Goal: Information Seeking & Learning: Check status

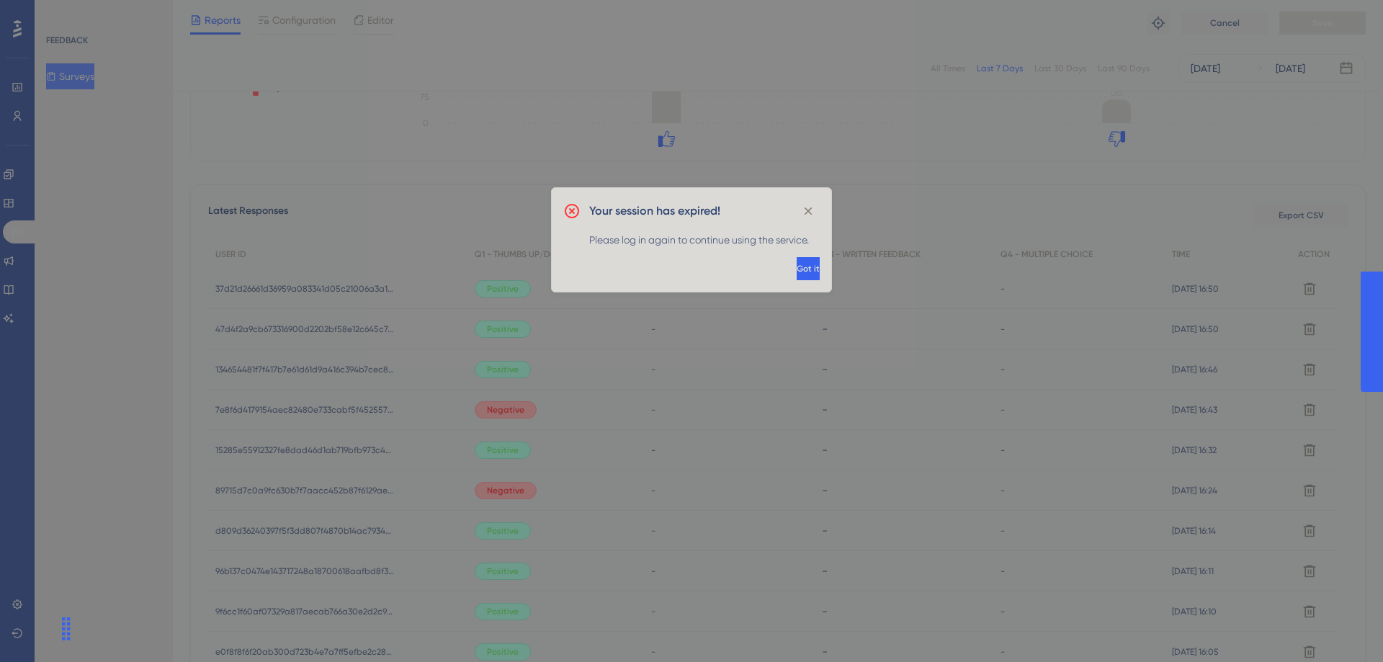
click at [797, 269] on span "Got it" at bounding box center [808, 269] width 23 height 12
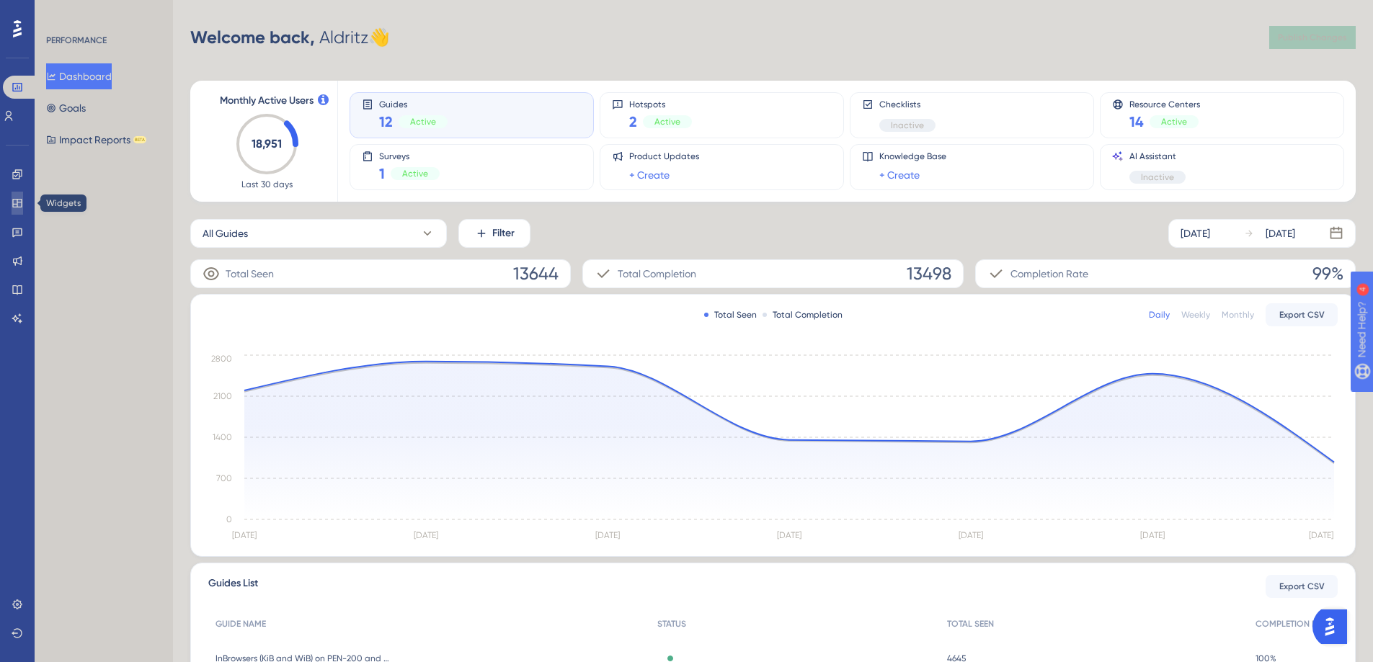
click at [13, 205] on icon at bounding box center [16, 203] width 9 height 9
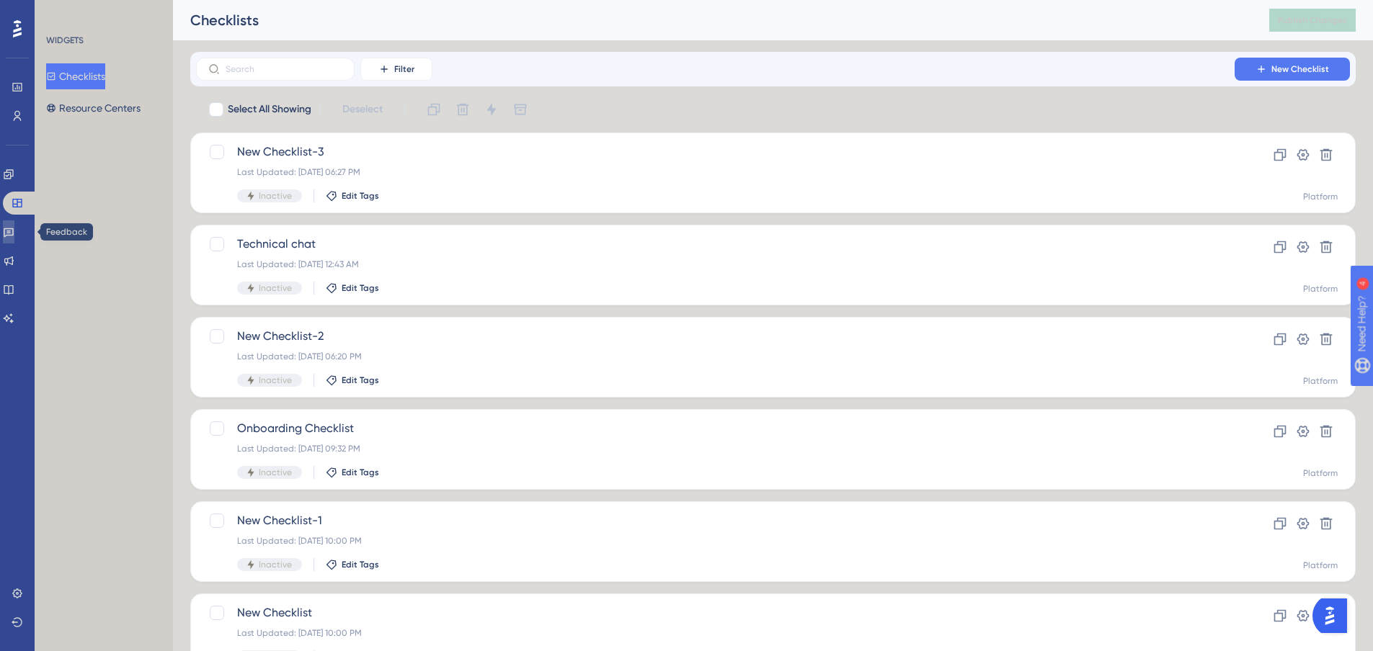
click at [9, 225] on link at bounding box center [9, 231] width 12 height 23
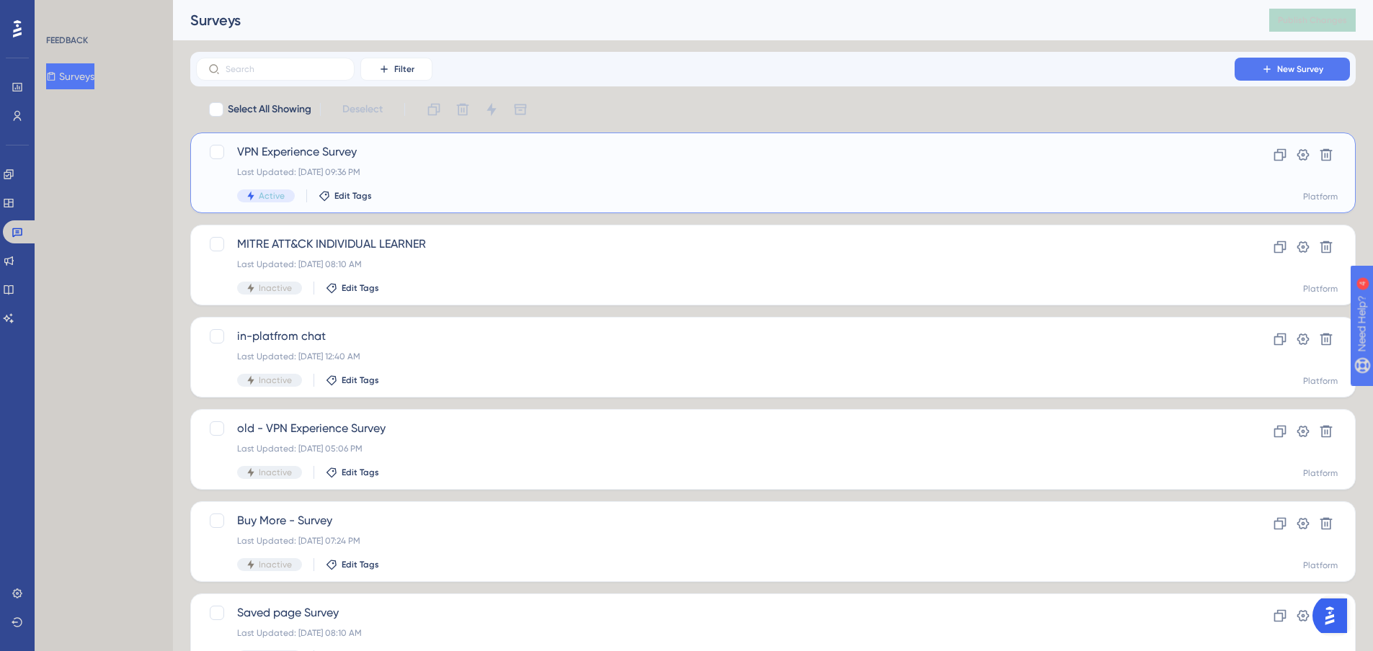
click at [429, 174] on div "Last Updated: [DATE] 09:36 PM" at bounding box center [715, 172] width 956 height 12
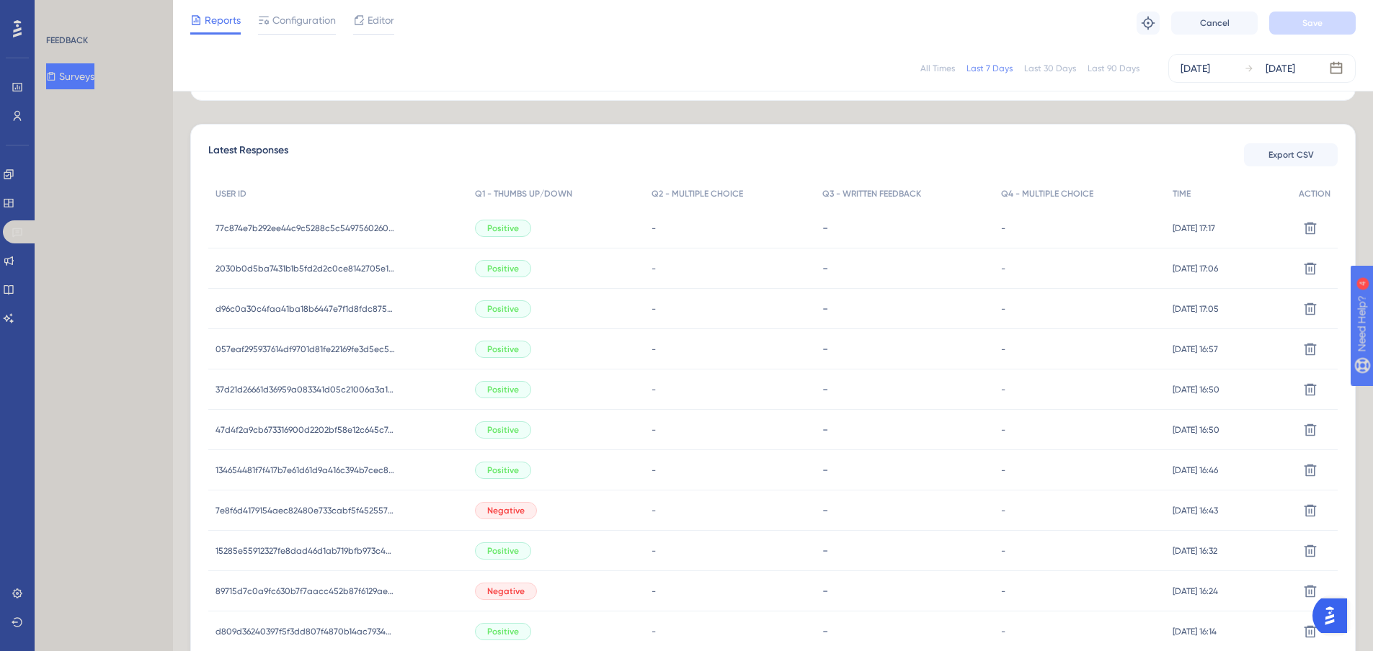
scroll to position [391, 0]
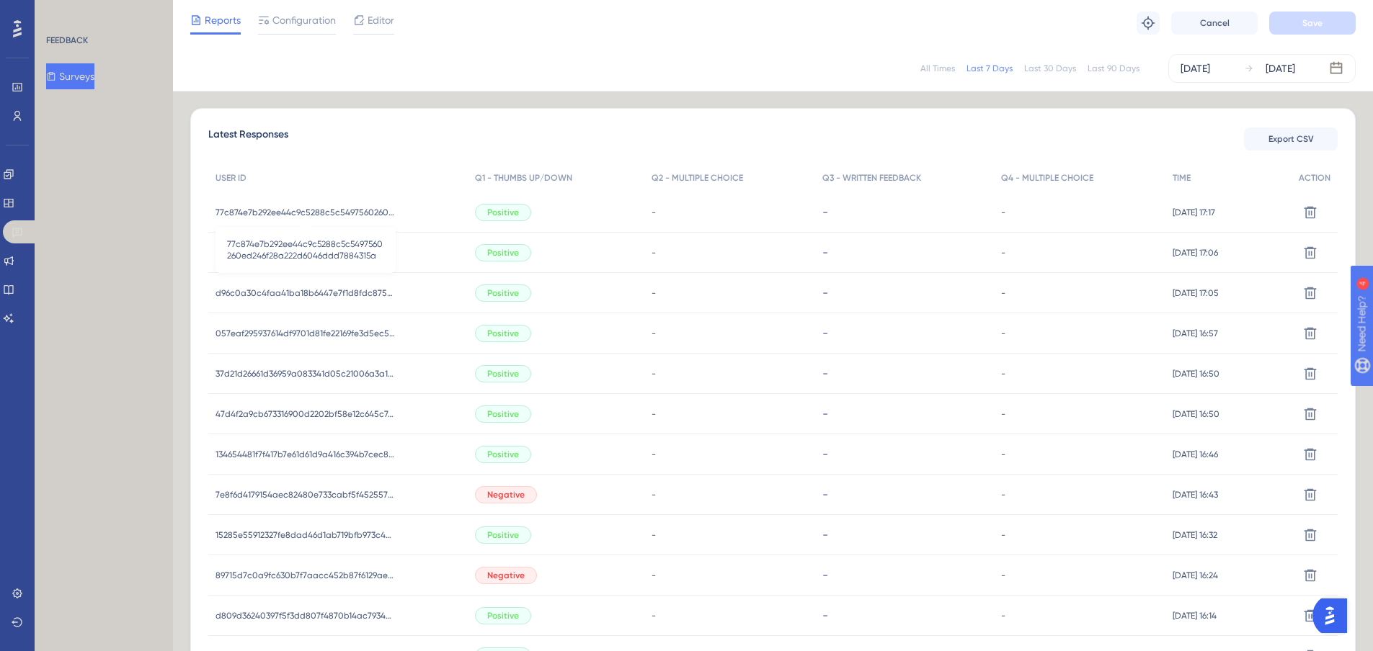
click at [331, 216] on span "77c874e7b292ee44c9c5288c5c5497560260ed246f28a222d6046ddd7884315a" at bounding box center [305, 213] width 180 height 12
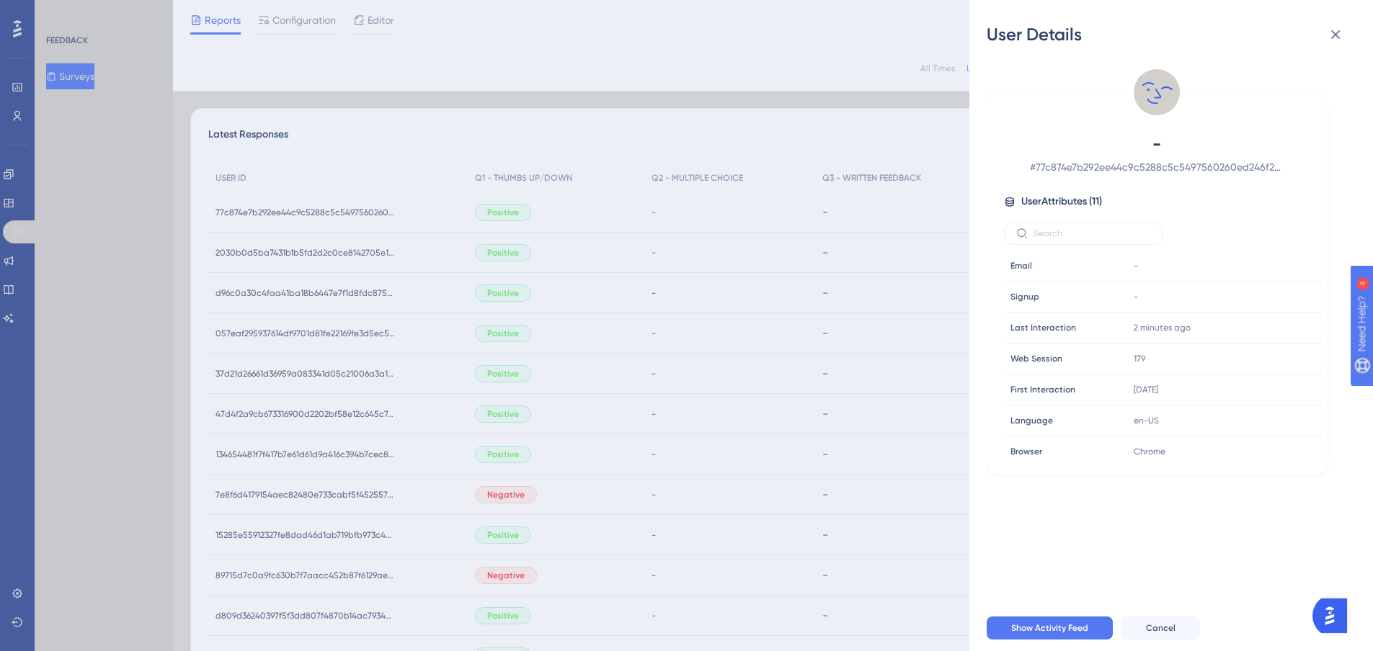
click at [1074, 166] on span "# 77c874e7b292ee44c9c5288c5c5497560260ed246f28a222d6046ddd7884315a" at bounding box center [1157, 167] width 254 height 17
click at [1075, 166] on span "# 77c874e7b292ee44c9c5288c5c5497560260ed246f28a222d6046ddd7884315a" at bounding box center [1157, 167] width 254 height 17
click at [1089, 171] on span "# 77c874e7b292ee44c9c5288c5c5497560260ed246f28a222d6046ddd7884315a" at bounding box center [1157, 167] width 254 height 17
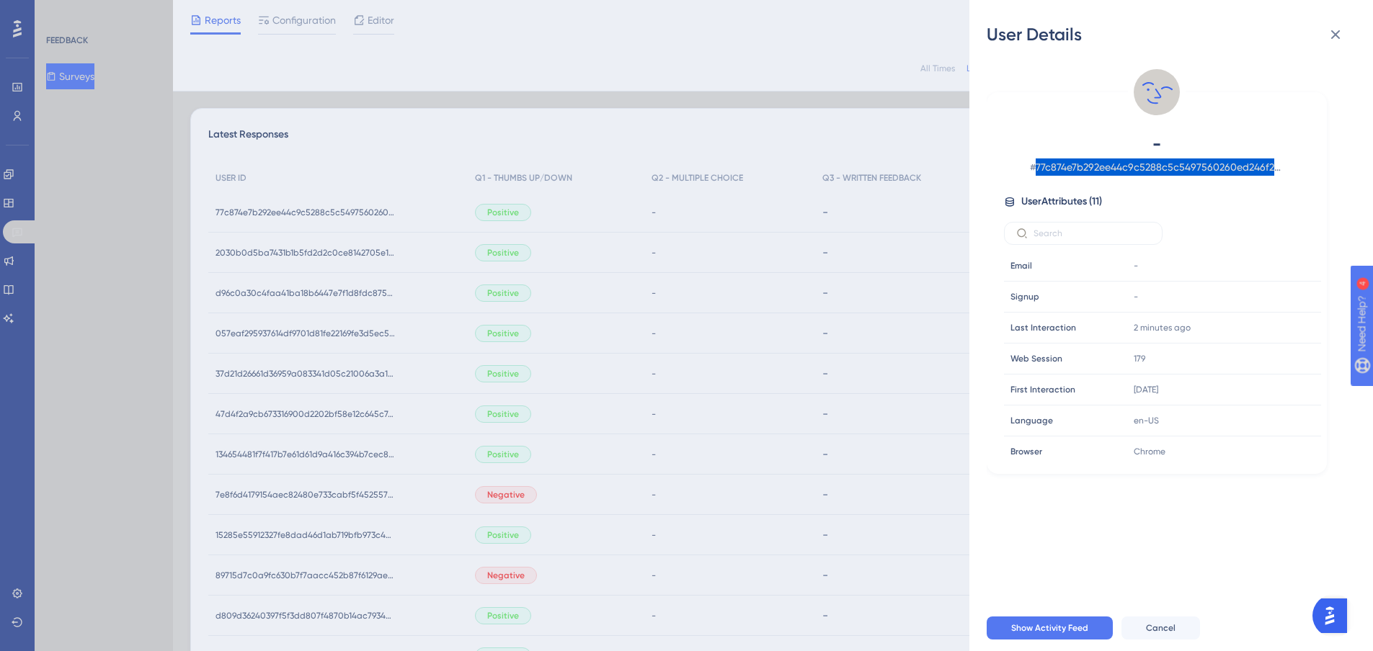
click at [1112, 175] on span "# 77c874e7b292ee44c9c5288c5c5497560260ed246f28a222d6046ddd7884315a" at bounding box center [1157, 167] width 254 height 17
click at [380, 213] on div "User Details - # 77c874e7b292ee44c9c5288c5c5497560260ed246f28a222d6046ddd788431…" at bounding box center [686, 325] width 1373 height 651
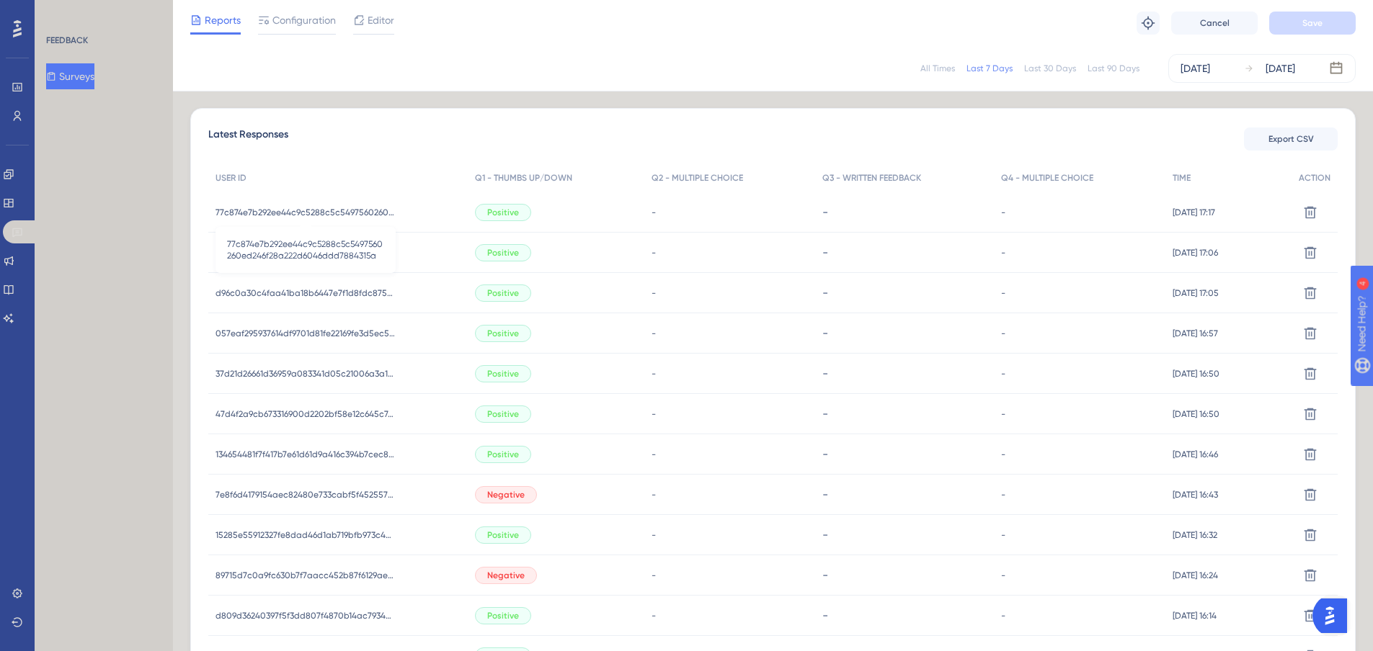
click at [312, 213] on span "77c874e7b292ee44c9c5288c5c5497560260ed246f28a222d6046ddd7884315a" at bounding box center [305, 213] width 180 height 12
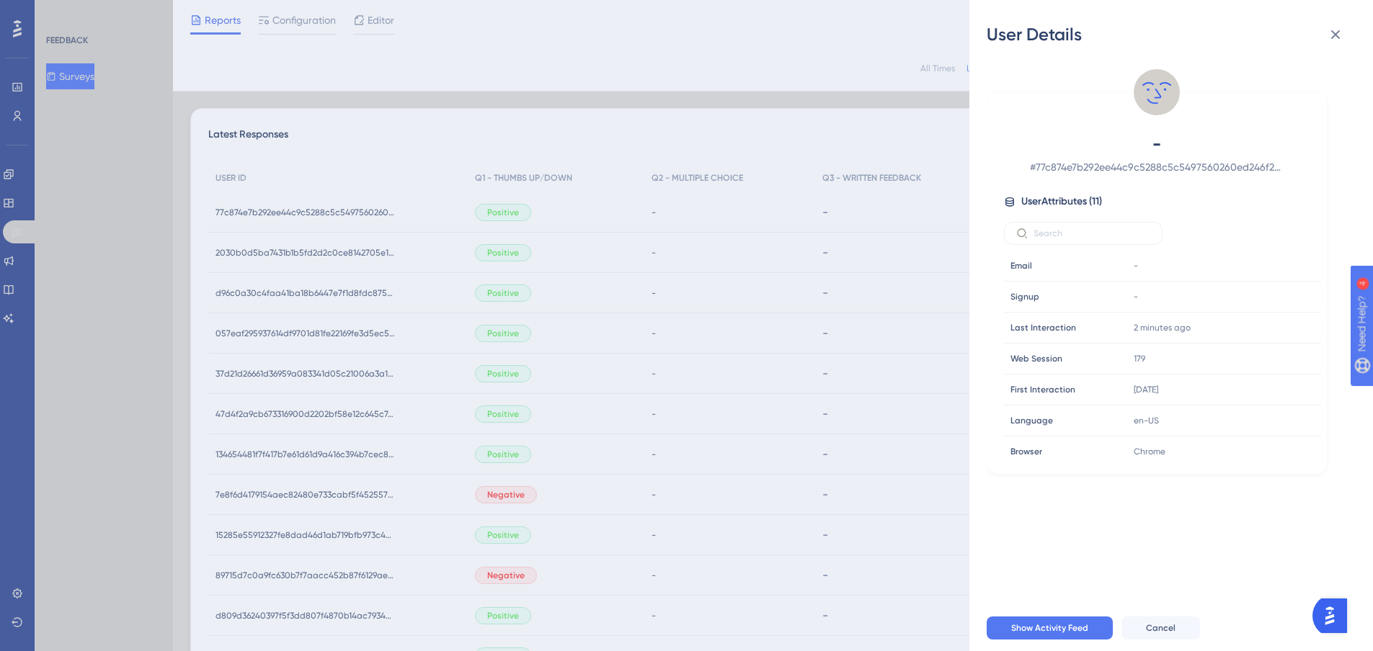
click at [312, 213] on div "User Details - # 77c874e7b292ee44c9c5288c5c5497560260ed246f28a222d6046ddd788431…" at bounding box center [686, 325] width 1373 height 651
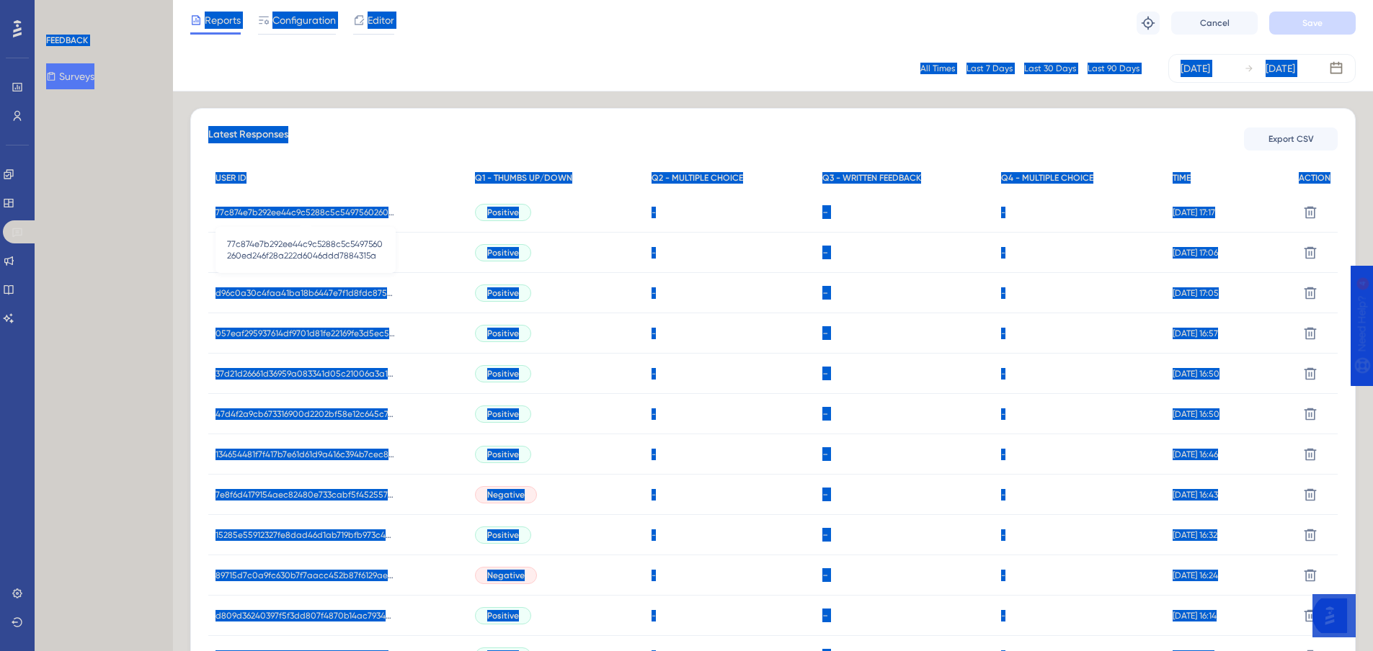
click at [309, 212] on span "77c874e7b292ee44c9c5288c5c5497560260ed246f28a222d6046ddd7884315a" at bounding box center [305, 213] width 180 height 12
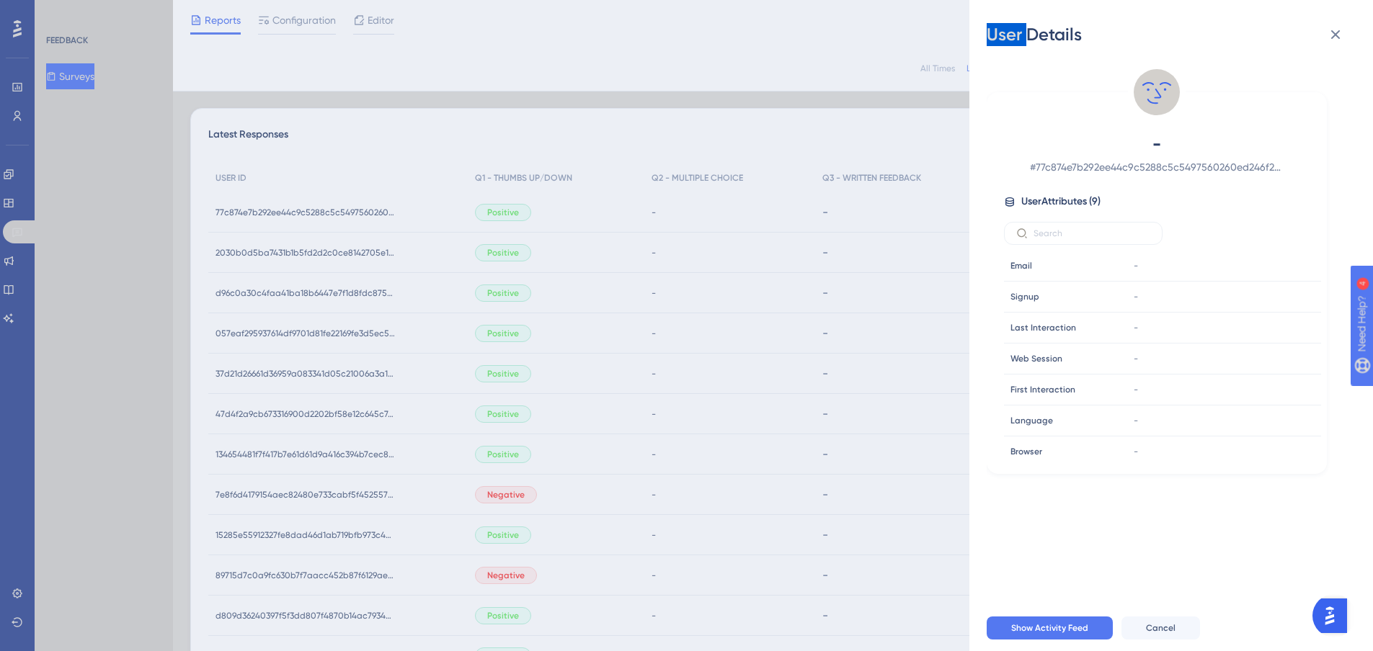
click at [309, 212] on div "User Details - # 77c874e7b292ee44c9c5288c5c5497560260ed246f28a222d6046ddd788431…" at bounding box center [686, 325] width 1373 height 651
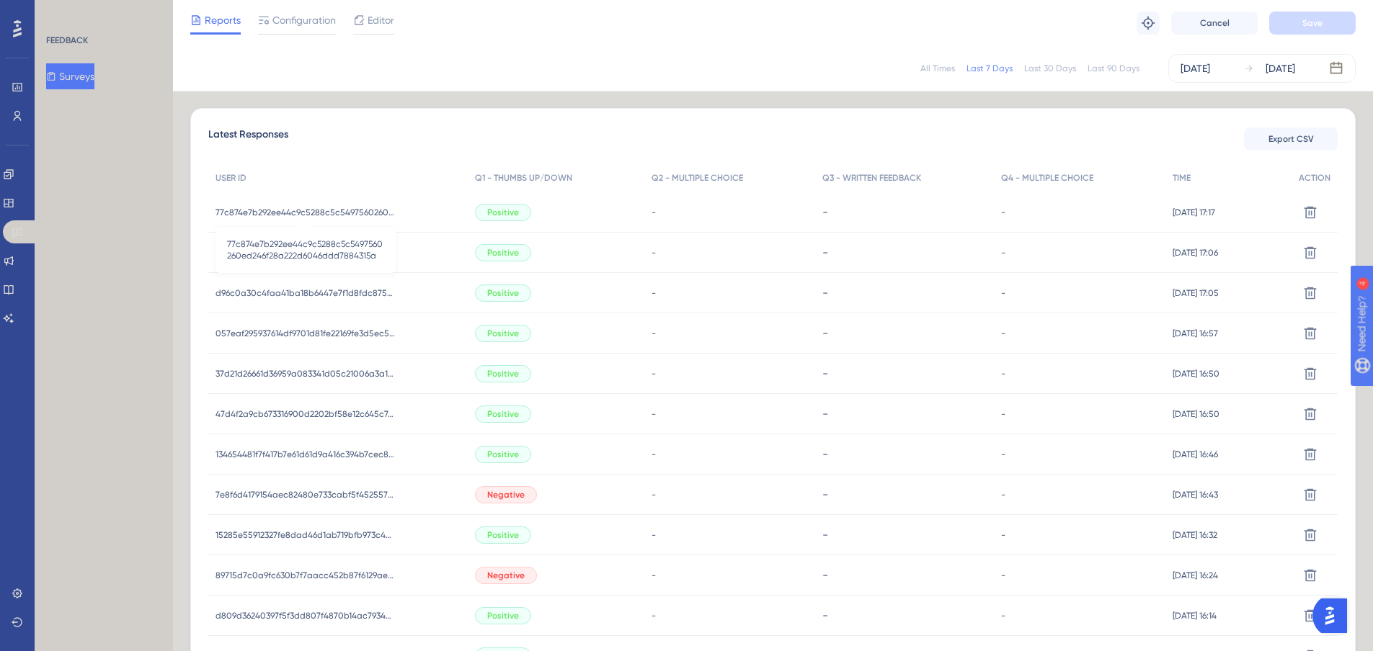
click at [311, 211] on span "77c874e7b292ee44c9c5288c5c5497560260ed246f28a222d6046ddd7884315a" at bounding box center [305, 213] width 180 height 12
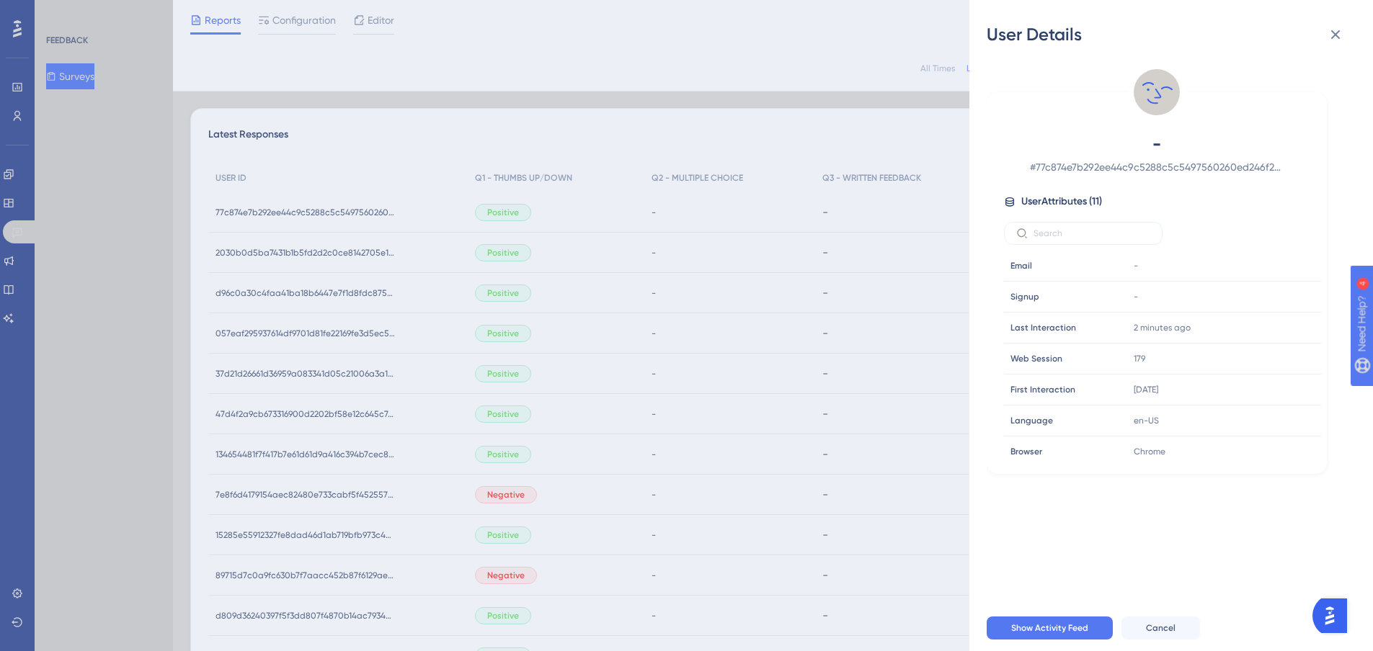
click at [1096, 182] on div "- # 77c874e7b292ee44c9c5288c5c5497560260ed246f28a222d6046ddd7884315a User Attri…" at bounding box center [1156, 298] width 329 height 330
click at [1097, 171] on span "# 77c874e7b292ee44c9c5288c5c5497560260ed246f28a222d6046ddd7884315a" at bounding box center [1157, 167] width 254 height 17
click at [1100, 167] on span "# 77c874e7b292ee44c9c5288c5c5497560260ed246f28a222d6046ddd7884315a" at bounding box center [1157, 167] width 254 height 17
copy span "77c874e7b292ee44c9c5288c5c5497560260ed246f28a222d6046ddd7884315a"
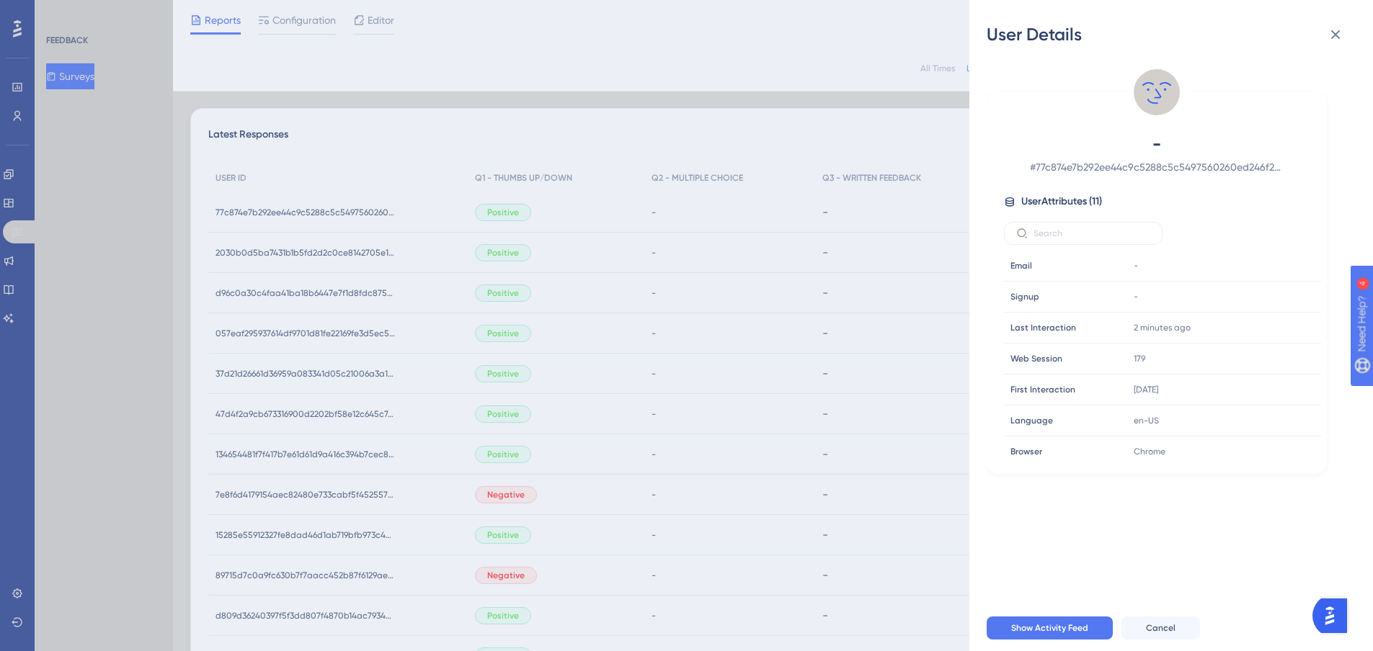
click at [302, 216] on div "User Details - # 77c874e7b292ee44c9c5288c5c5497560260ed246f28a222d6046ddd788431…" at bounding box center [686, 325] width 1373 height 651
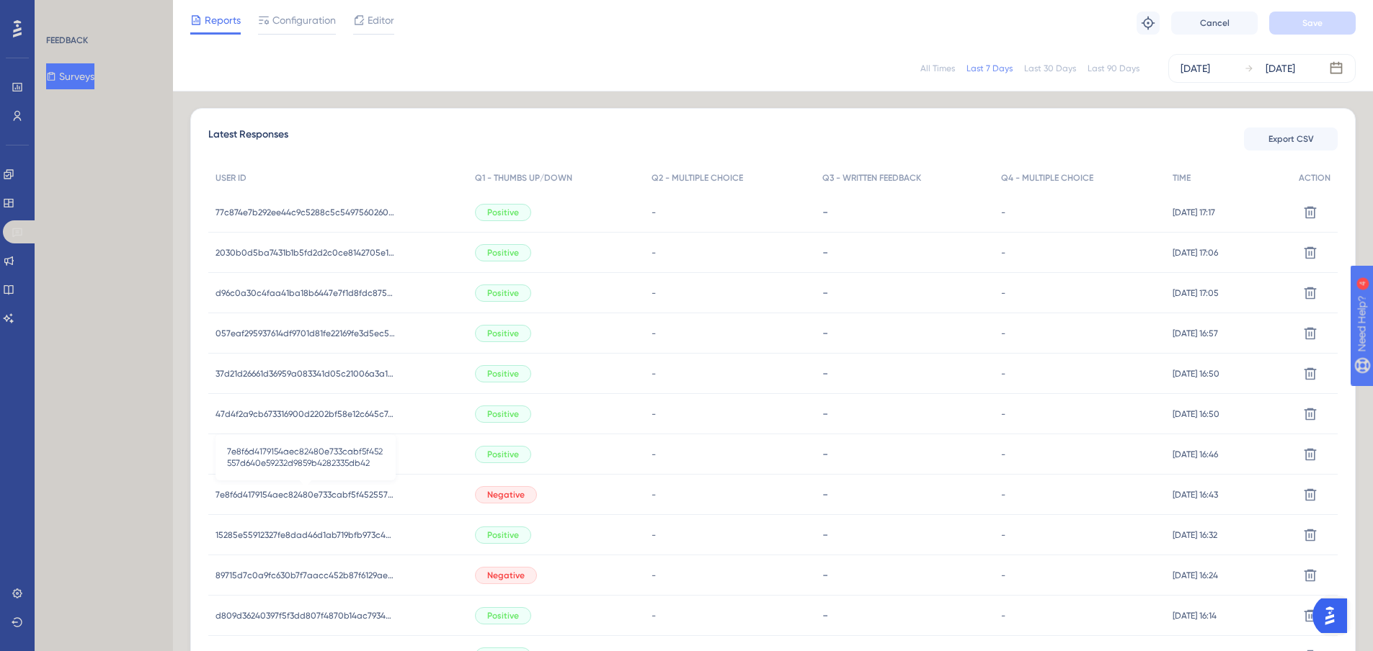
click at [318, 489] on span "7e8f6d4179154aec82480e733cabf5f452557d640e59232d9859b4282335db42" at bounding box center [305, 495] width 180 height 12
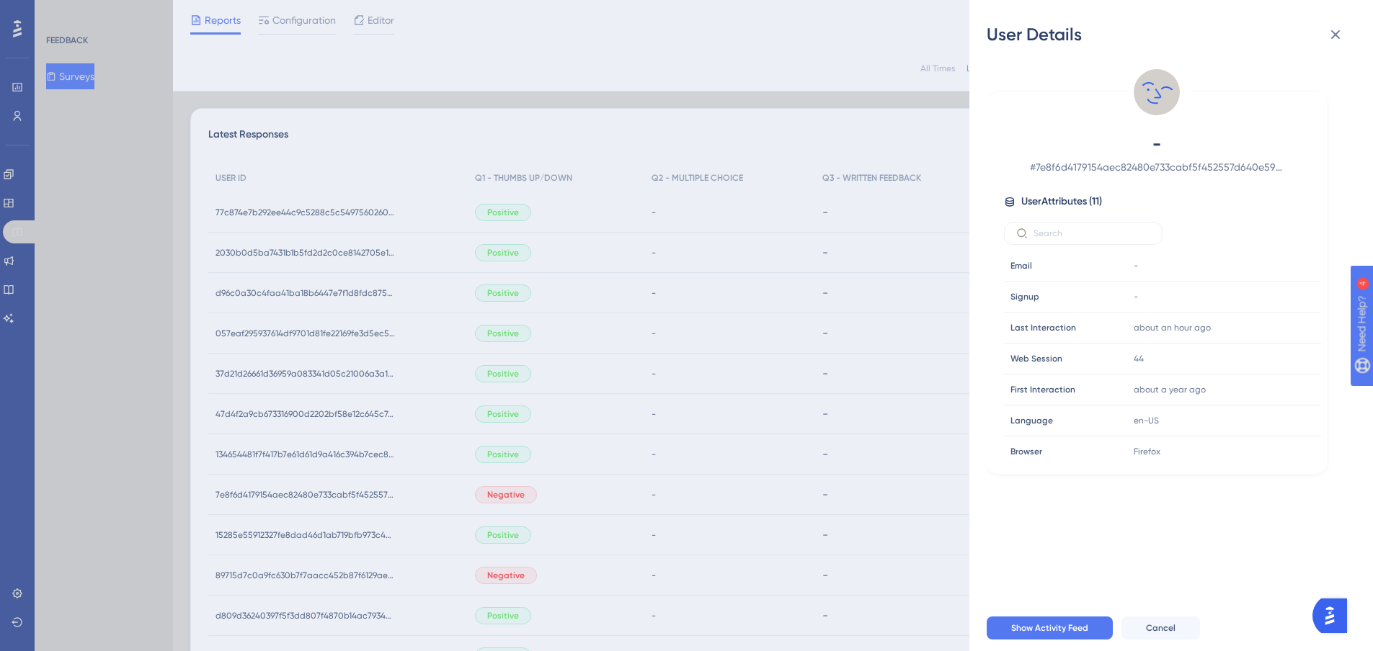
click at [1074, 159] on span "# 7e8f6d4179154aec82480e733cabf5f452557d640e59232d9859b4282335db42" at bounding box center [1157, 167] width 254 height 17
click at [1072, 170] on span "# 7e8f6d4179154aec82480e733cabf5f452557d640e59232d9859b4282335db42" at bounding box center [1157, 167] width 254 height 17
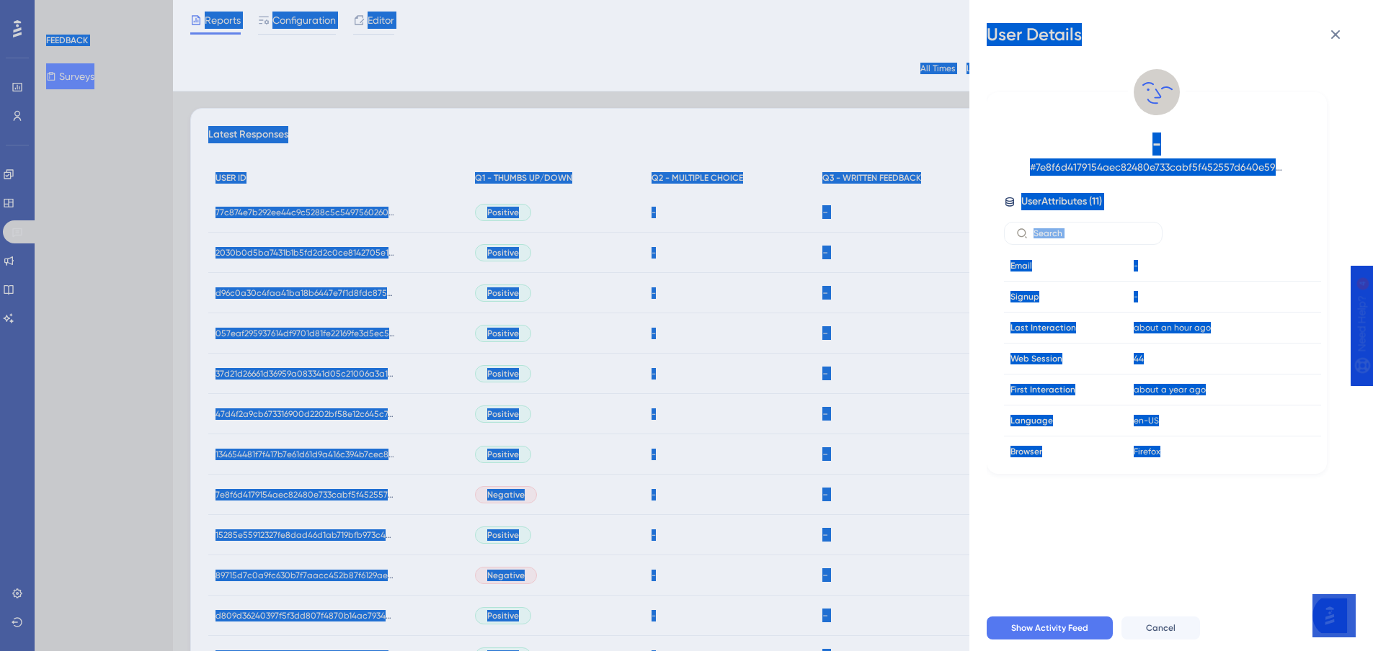
click at [1075, 164] on span "# 7e8f6d4179154aec82480e733cabf5f452557d640e59232d9859b4282335db42" at bounding box center [1157, 167] width 254 height 17
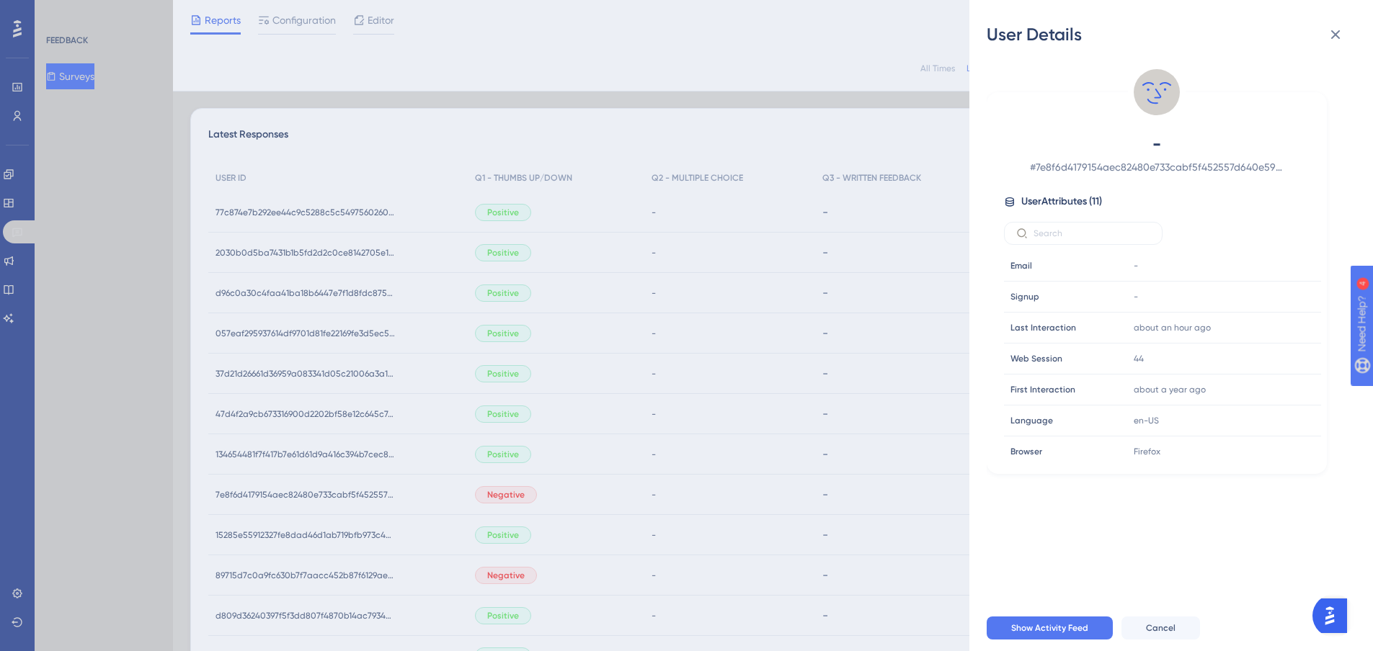
click at [275, 496] on div "User Details - # 7e8f6d4179154aec82480e733cabf5f452557d640e59232d9859b4282335db…" at bounding box center [686, 325] width 1373 height 651
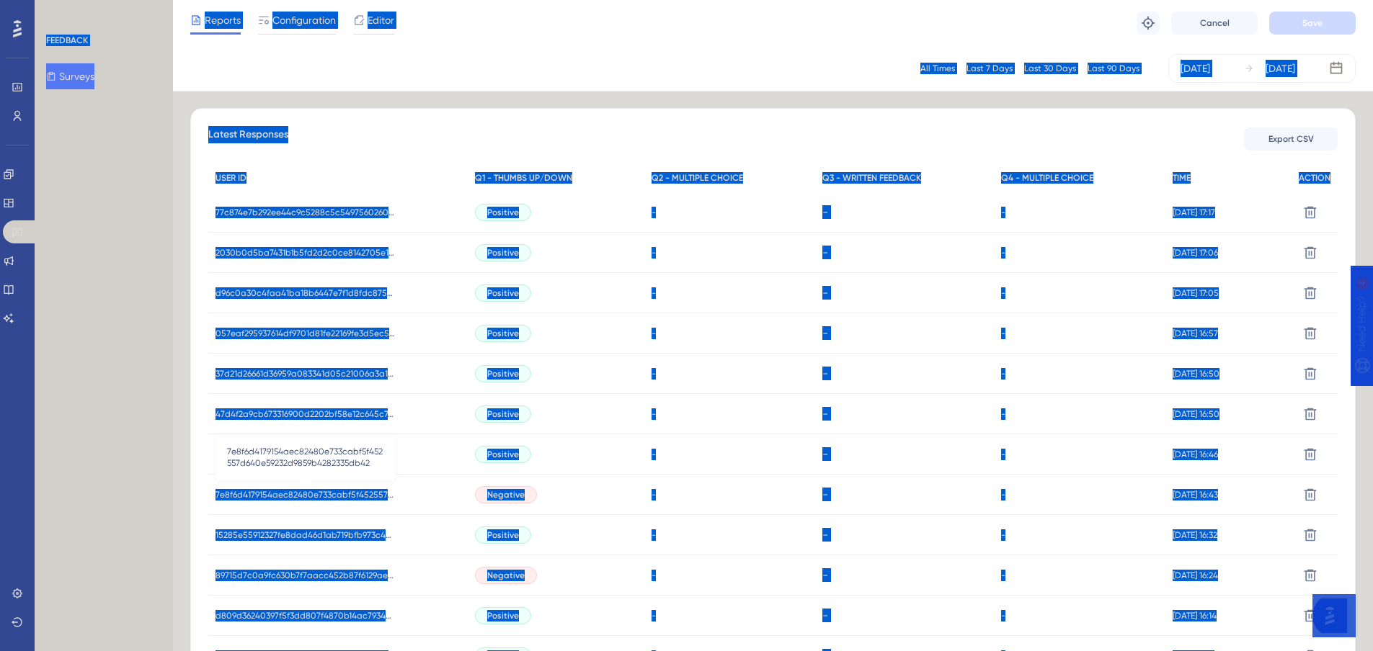
click at [277, 495] on span "7e8f6d4179154aec82480e733cabf5f452557d640e59232d9859b4282335db42" at bounding box center [305, 495] width 180 height 12
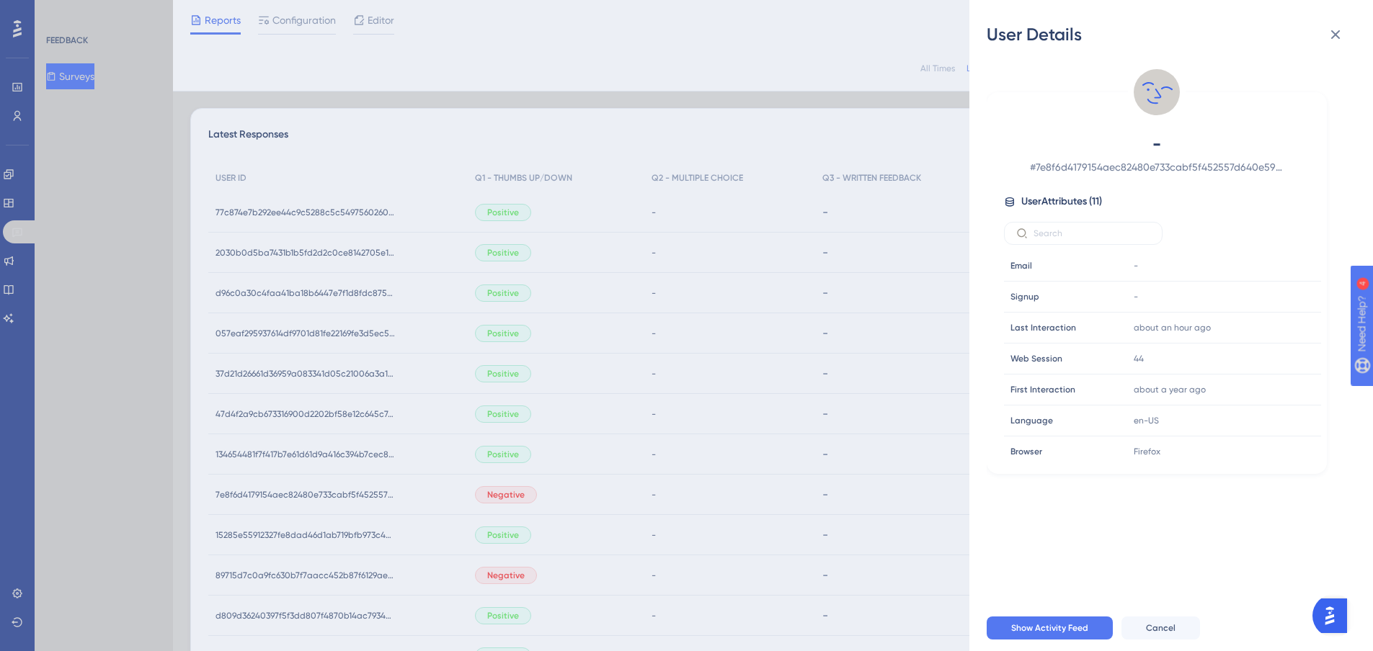
click at [1105, 171] on span "# 7e8f6d4179154aec82480e733cabf5f452557d640e59232d9859b4282335db42" at bounding box center [1157, 167] width 254 height 17
click at [1110, 169] on span "# 7e8f6d4179154aec82480e733cabf5f452557d640e59232d9859b4282335db42" at bounding box center [1157, 167] width 254 height 17
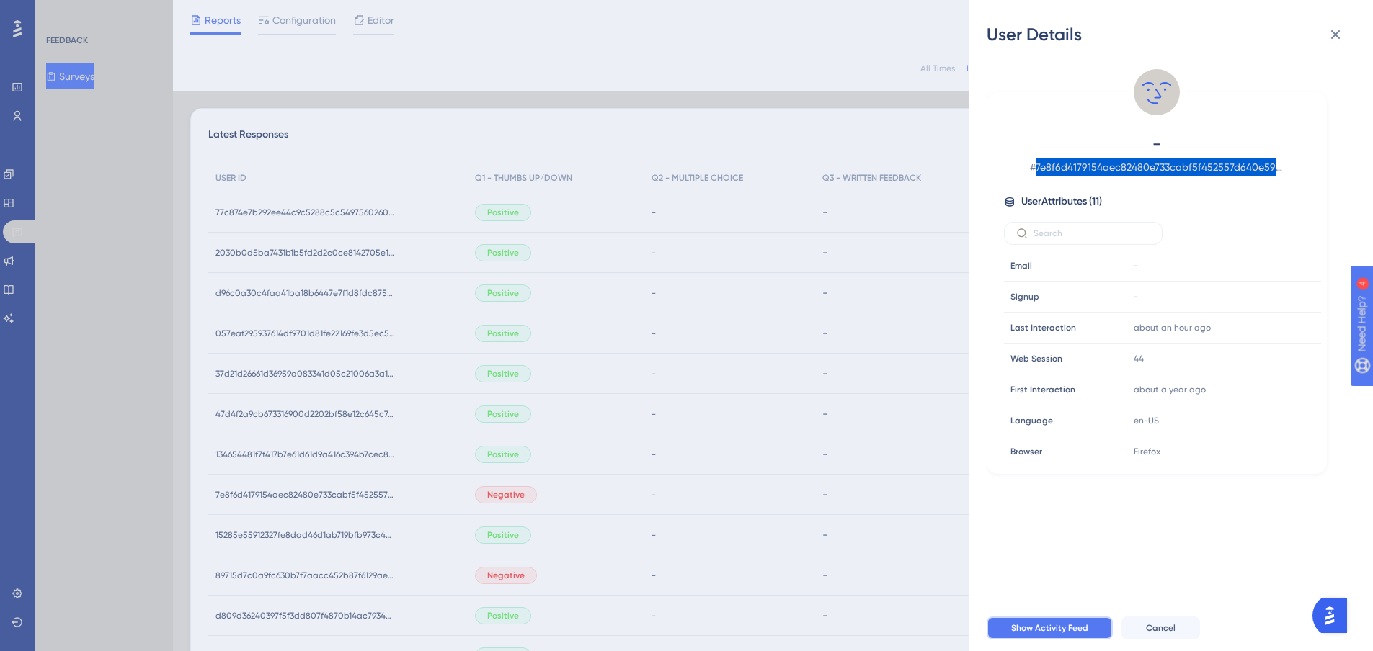
click at [1029, 640] on button "Show Activity Feed" at bounding box center [1049, 628] width 126 height 23
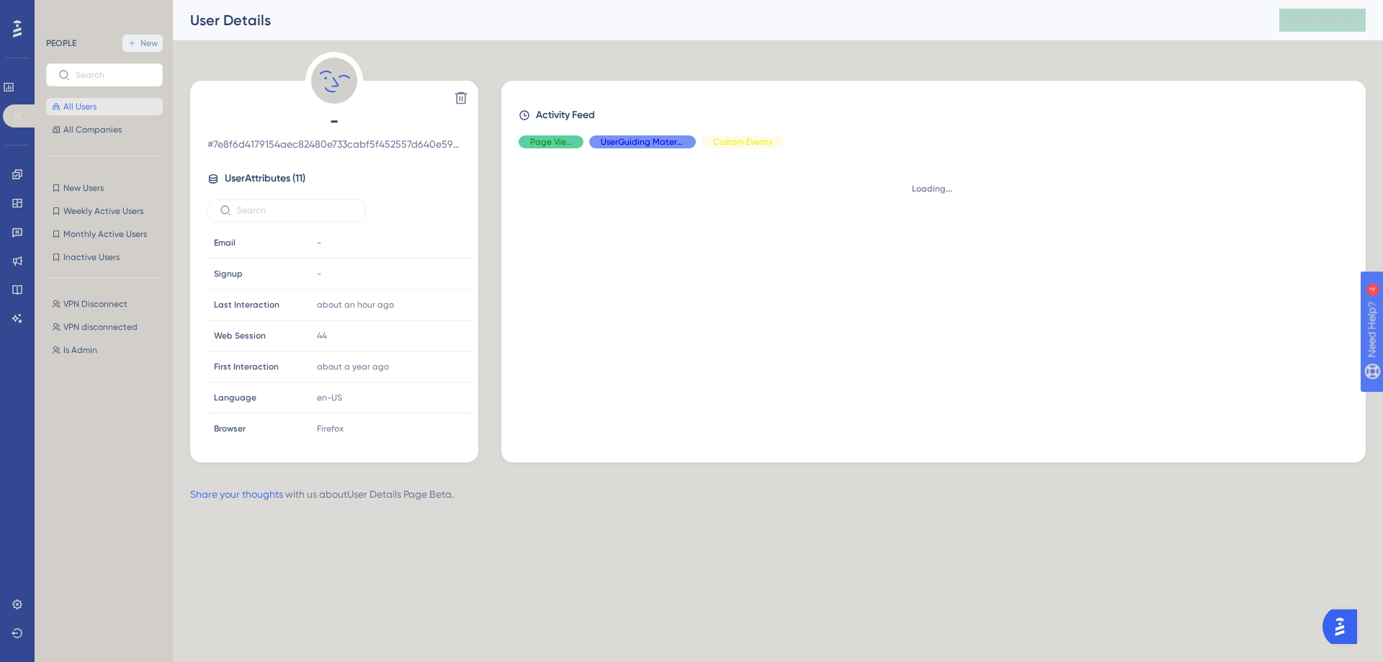
click at [413, 146] on span "# 7e8f6d4179154aec82480e733cabf5f452557d640e59232d9859b4282335db42" at bounding box center [335, 143] width 254 height 17
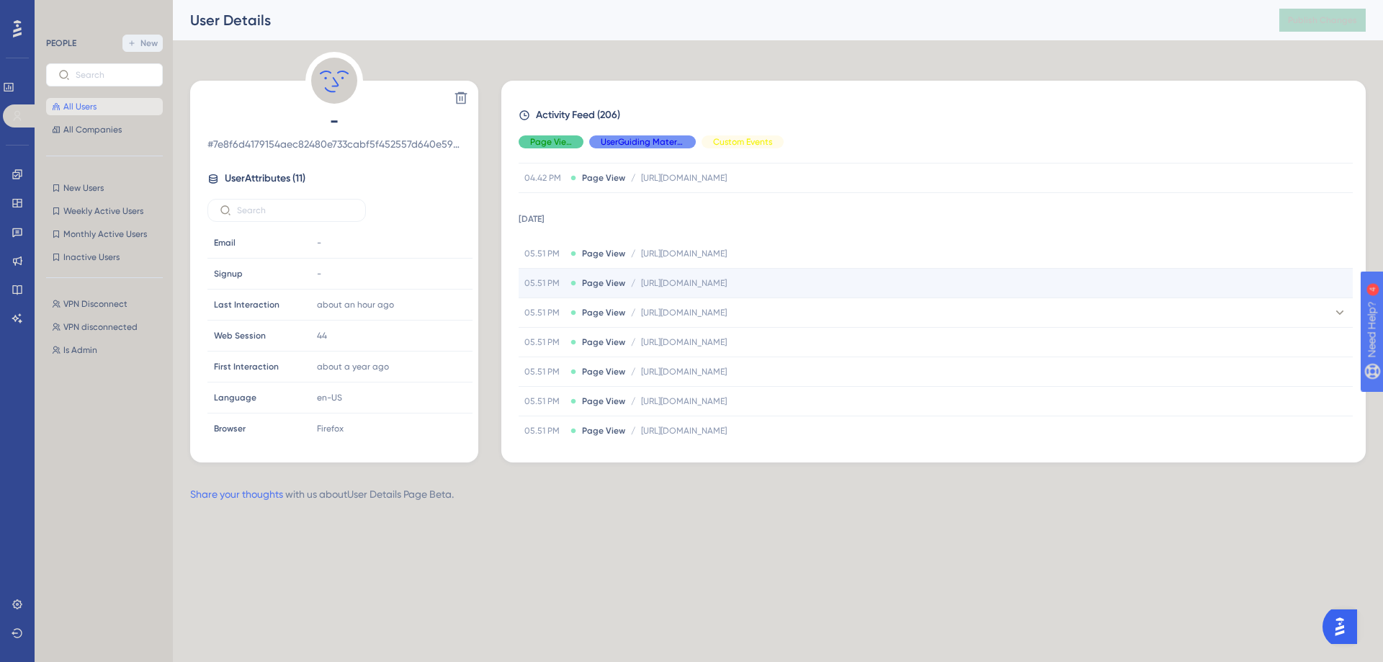
scroll to position [330, 0]
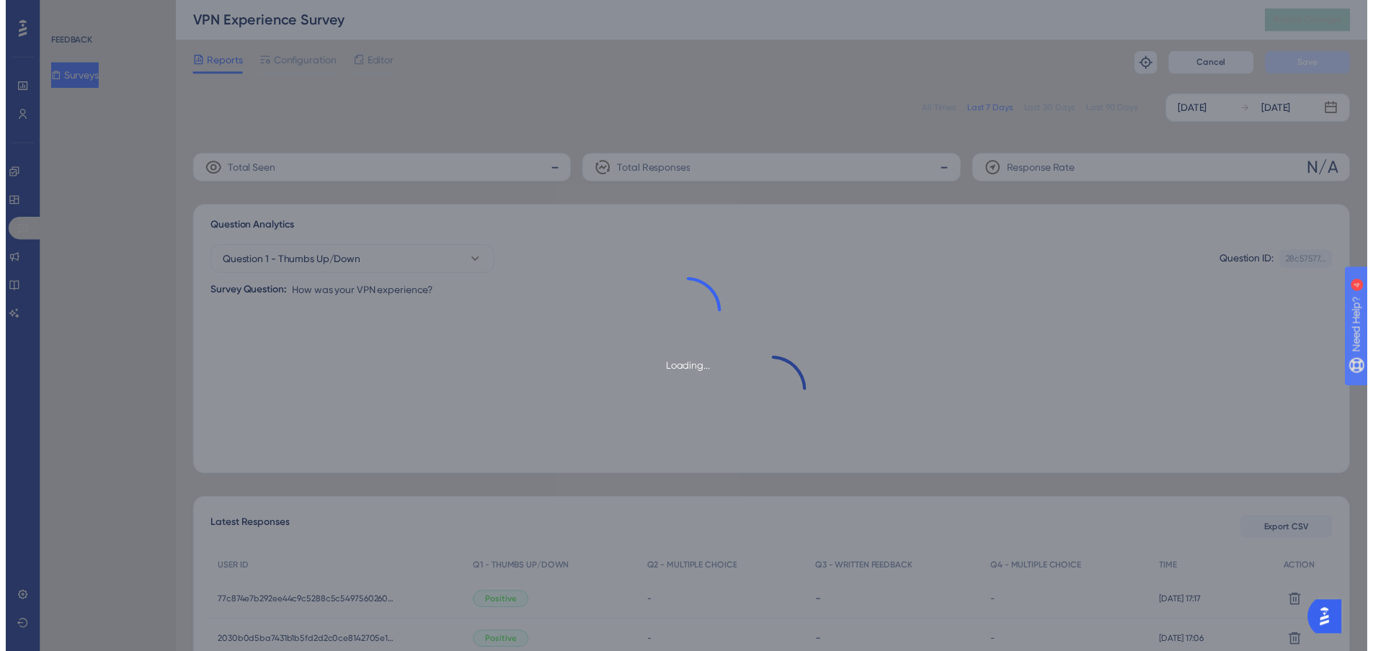
scroll to position [391, 0]
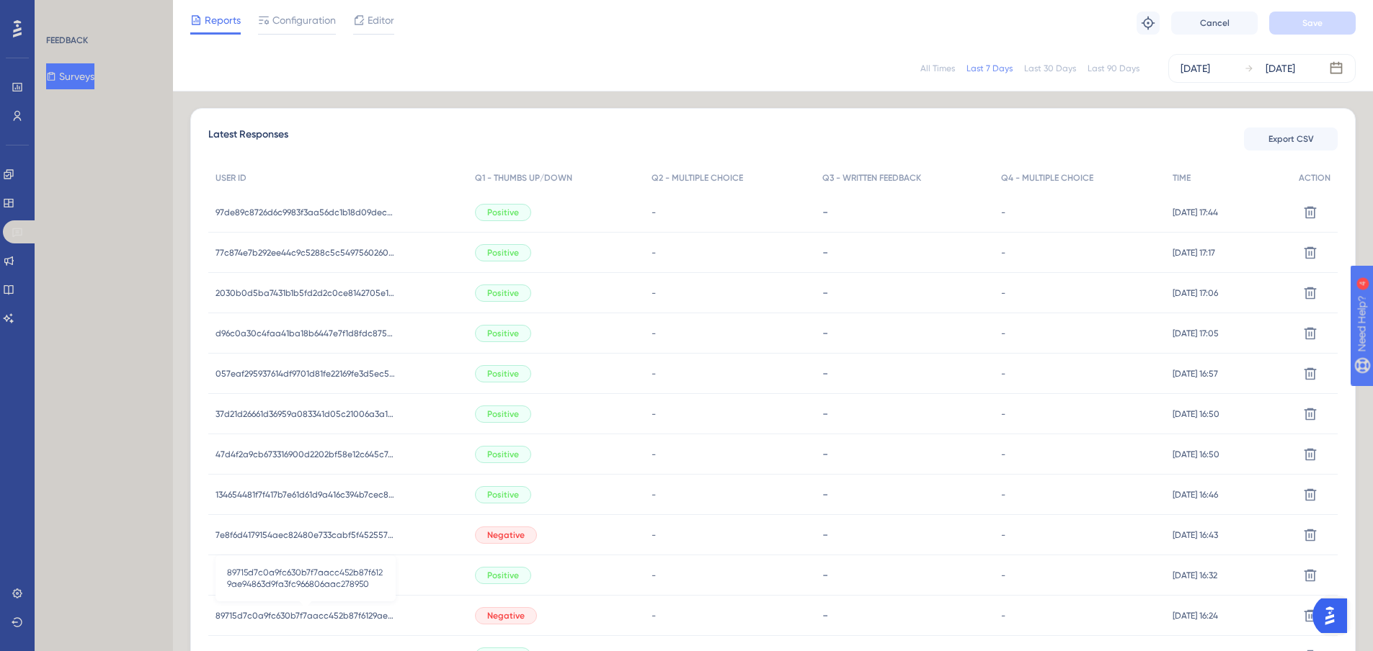
click at [294, 614] on span "89715d7c0a9fc630b7f7aacc452b87f6129ae94863d9fa3fc966806aac278950" at bounding box center [305, 616] width 180 height 12
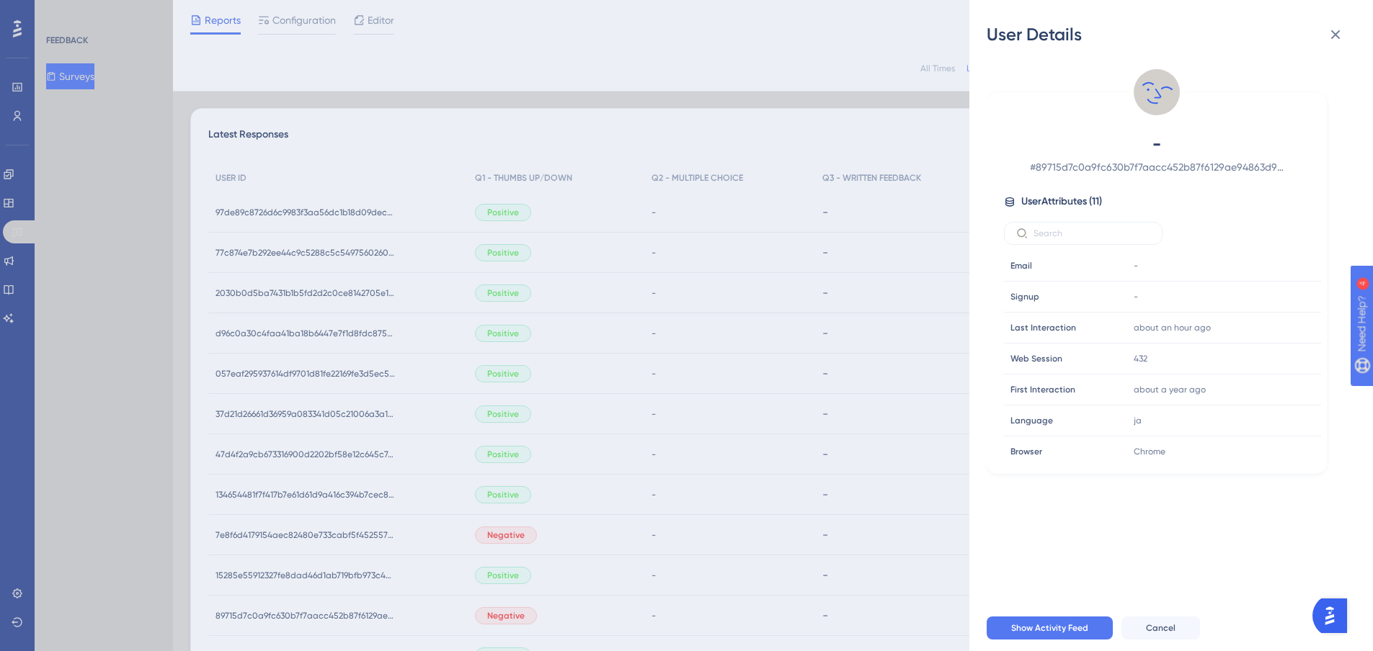
click at [1069, 165] on span "# 89715d7c0a9fc630b7f7aacc452b87f6129ae94863d9fa3fc966806aac278950" at bounding box center [1157, 167] width 254 height 17
click at [1069, 166] on span "# 89715d7c0a9fc630b7f7aacc452b87f6129ae94863d9fa3fc966806aac278950" at bounding box center [1157, 167] width 254 height 17
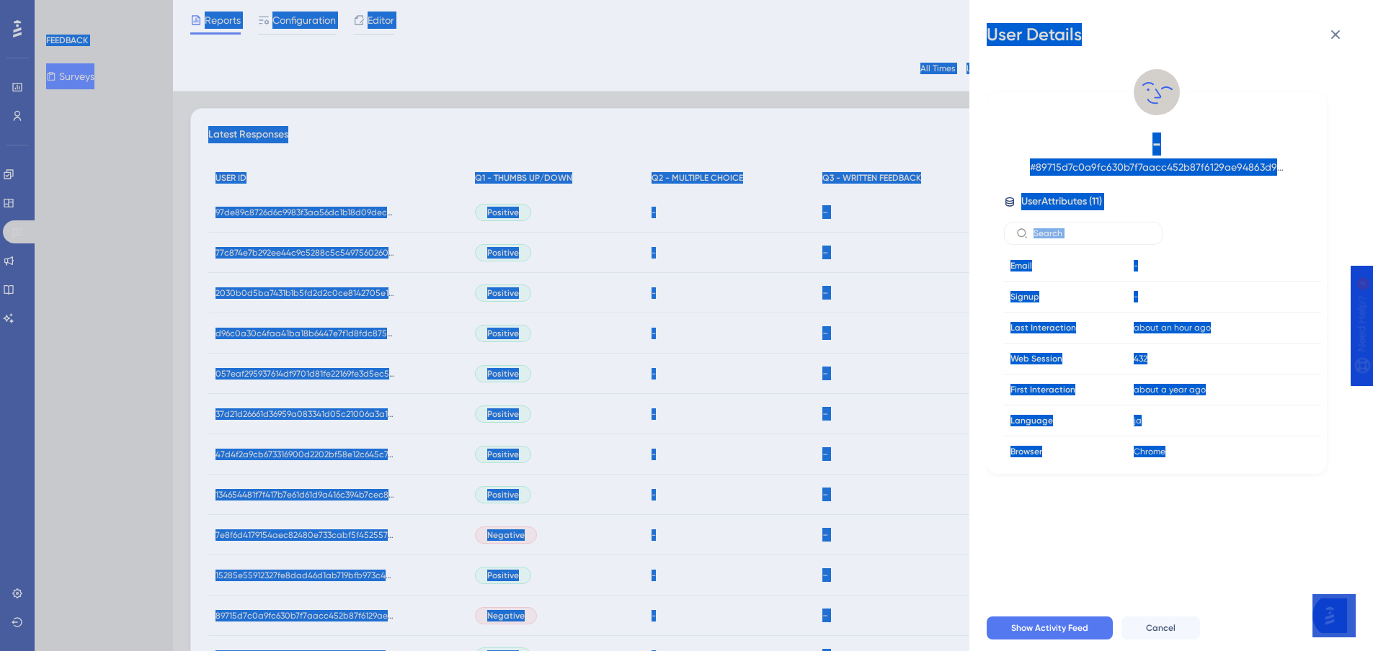
click at [1076, 166] on span "# 89715d7c0a9fc630b7f7aacc452b87f6129ae94863d9fa3fc966806aac278950" at bounding box center [1157, 167] width 254 height 17
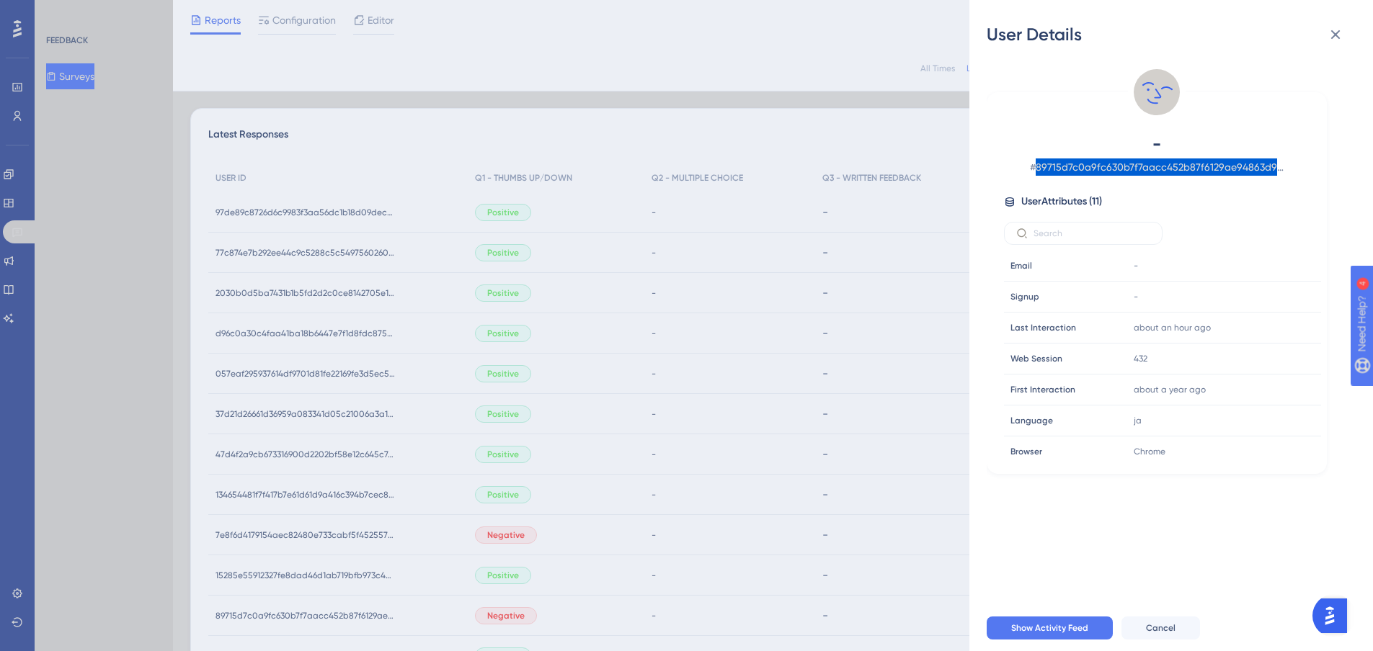
click at [1076, 166] on span "# 89715d7c0a9fc630b7f7aacc452b87f6129ae94863d9fa3fc966806aac278950" at bounding box center [1157, 167] width 254 height 17
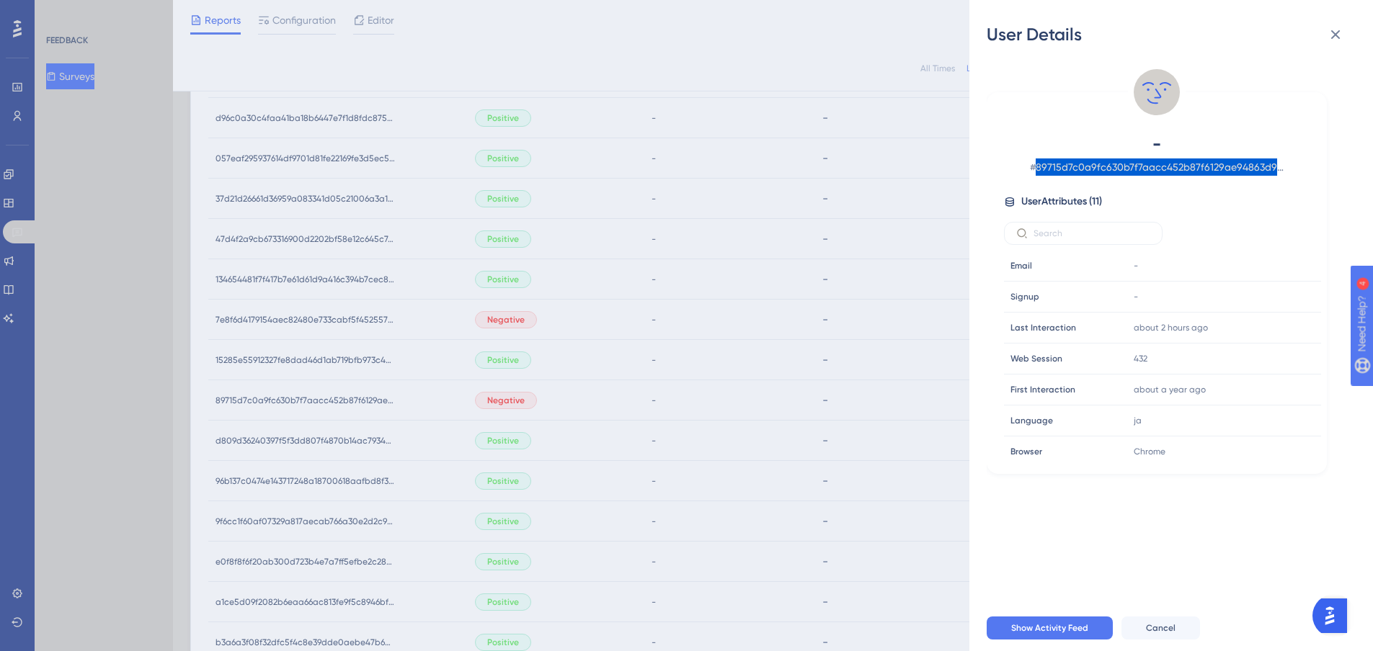
scroll to position [607, 0]
